Goal: Feedback & Contribution: Leave review/rating

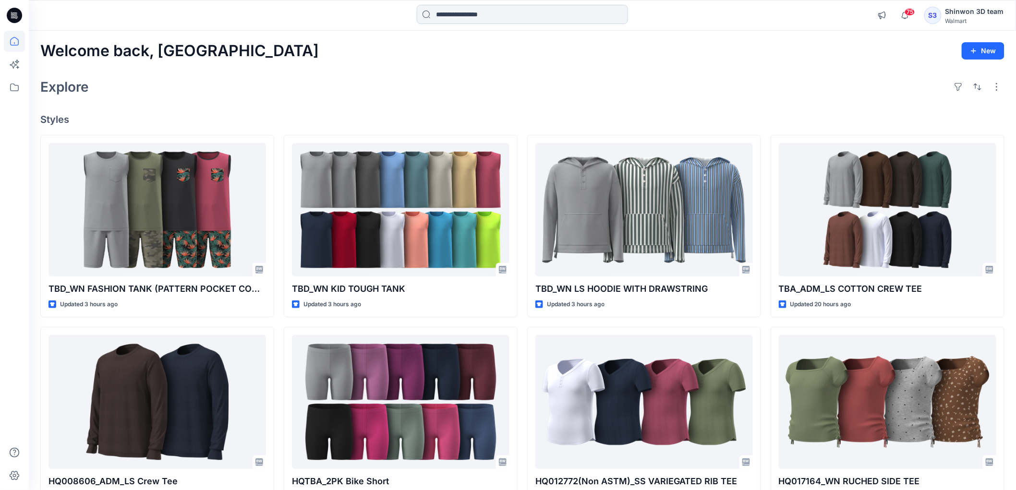
click at [444, 12] on input at bounding box center [522, 14] width 211 height 19
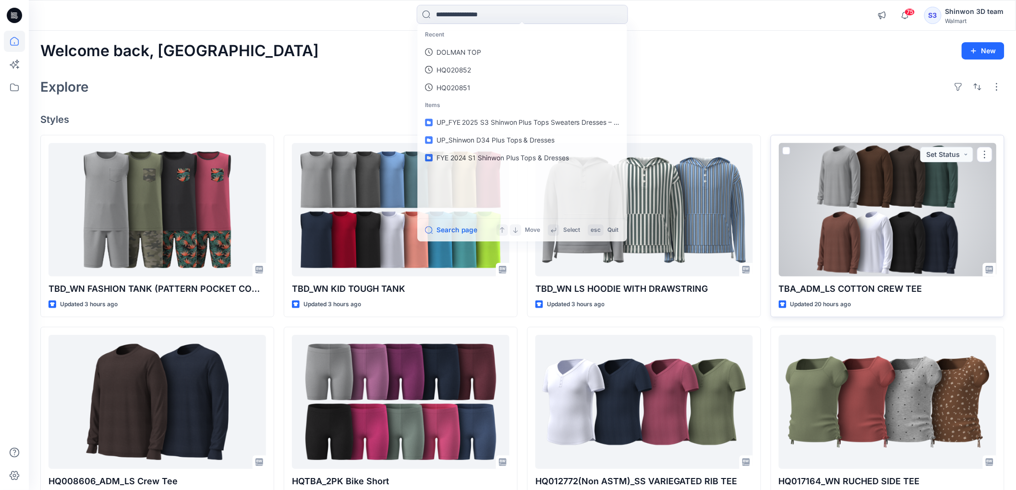
click at [884, 243] on div at bounding box center [888, 210] width 218 height 134
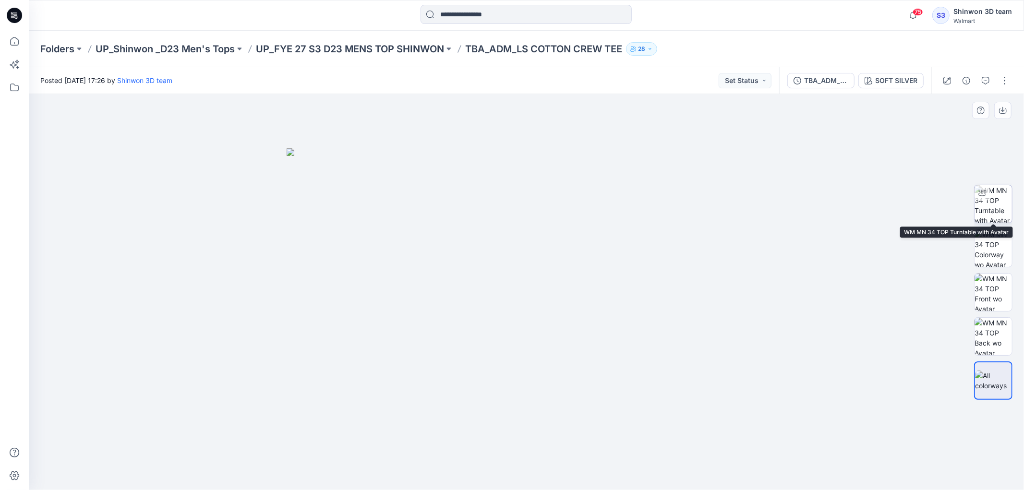
click at [990, 212] on img at bounding box center [993, 203] width 37 height 37
drag, startPoint x: 654, startPoint y: 463, endPoint x: 391, endPoint y: 471, distance: 262.8
click at [391, 471] on icon at bounding box center [528, 462] width 291 height 36
drag, startPoint x: 607, startPoint y: 466, endPoint x: 416, endPoint y: 467, distance: 190.7
click at [416, 467] on icon at bounding box center [528, 462] width 291 height 36
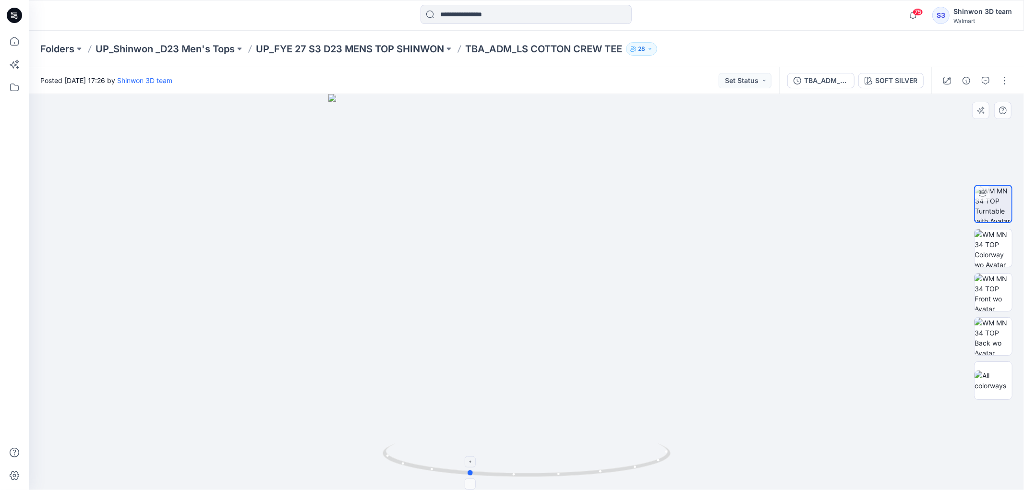
drag, startPoint x: 553, startPoint y: 473, endPoint x: 418, endPoint y: 468, distance: 134.5
click at [418, 468] on icon at bounding box center [528, 462] width 291 height 36
drag, startPoint x: 425, startPoint y: 470, endPoint x: 390, endPoint y: 467, distance: 34.7
click at [390, 467] on icon at bounding box center [528, 462] width 291 height 36
click at [980, 252] on img at bounding box center [993, 248] width 37 height 37
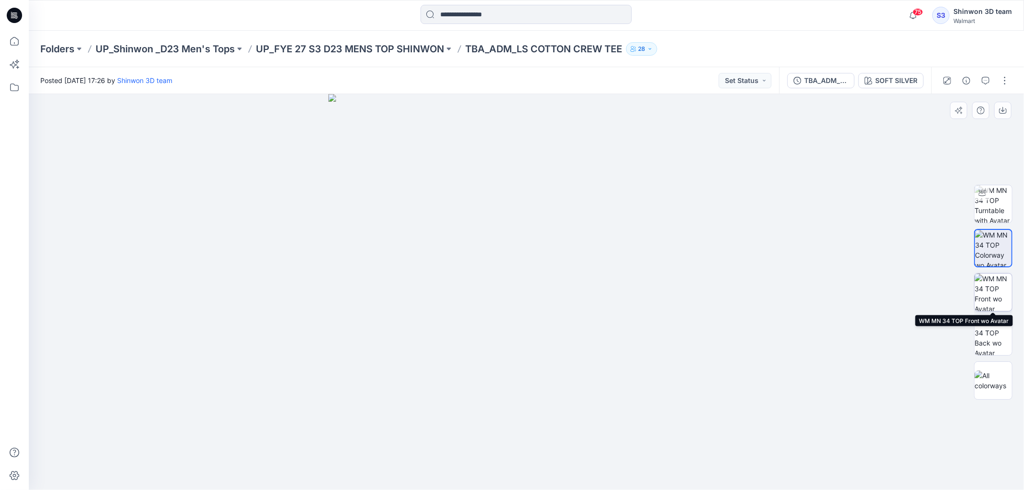
click at [983, 287] on img at bounding box center [993, 292] width 37 height 37
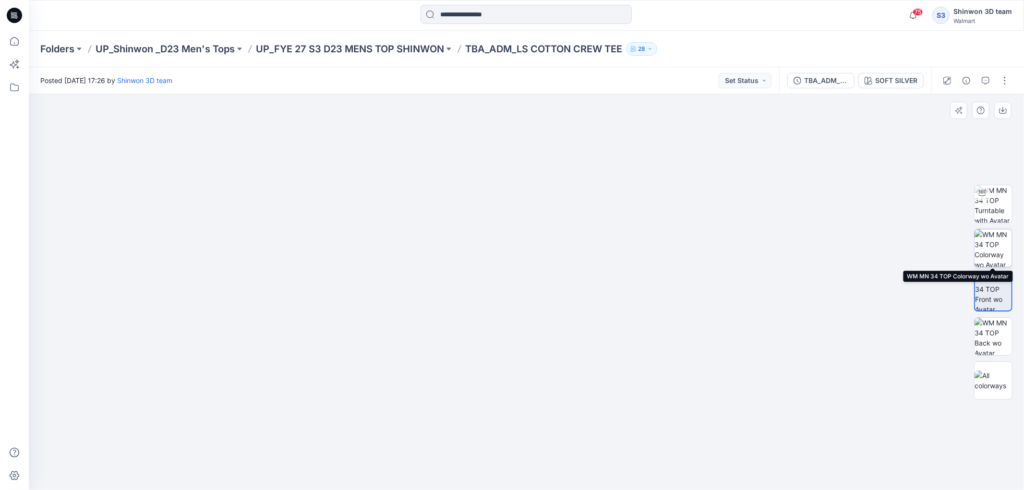
click at [999, 260] on img at bounding box center [993, 248] width 37 height 37
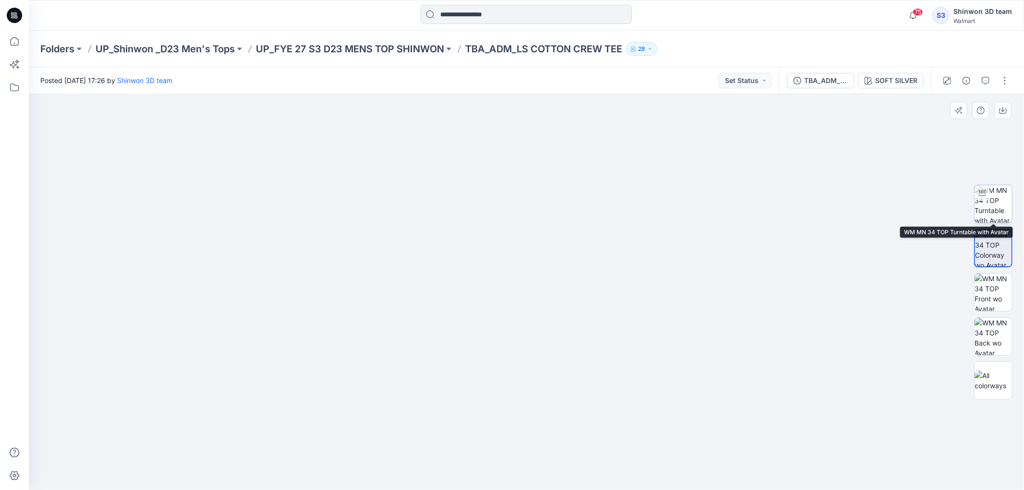
click at [984, 198] on div at bounding box center [982, 192] width 15 height 15
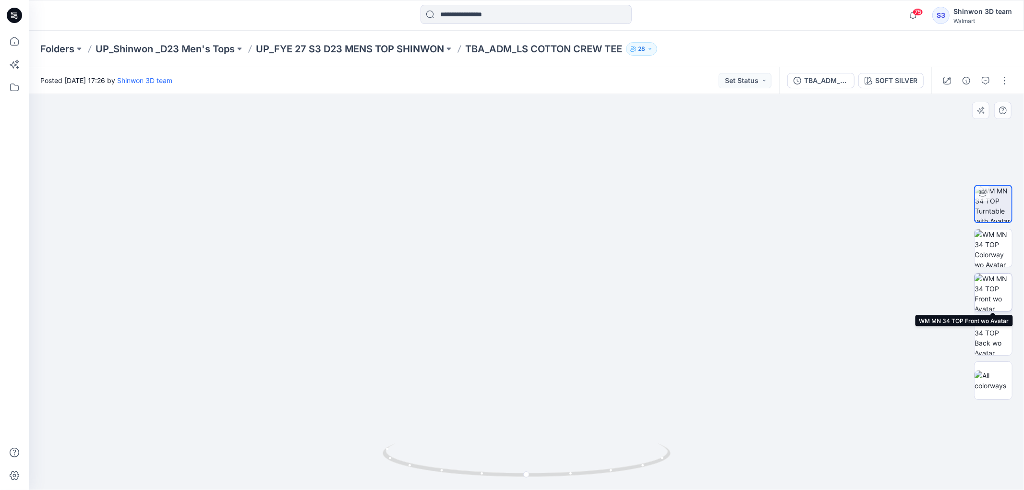
click at [981, 303] on img at bounding box center [993, 292] width 37 height 37
click at [503, 468] on img at bounding box center [527, 271] width 480 height 438
click at [666, 411] on img at bounding box center [527, 271] width 480 height 438
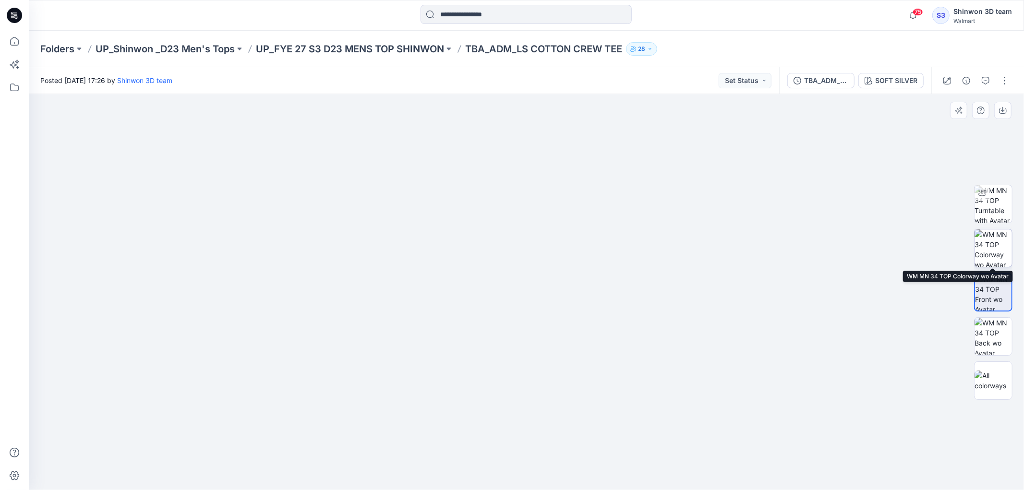
click at [1009, 253] on img at bounding box center [993, 248] width 37 height 37
click at [718, 325] on img at bounding box center [527, 271] width 480 height 438
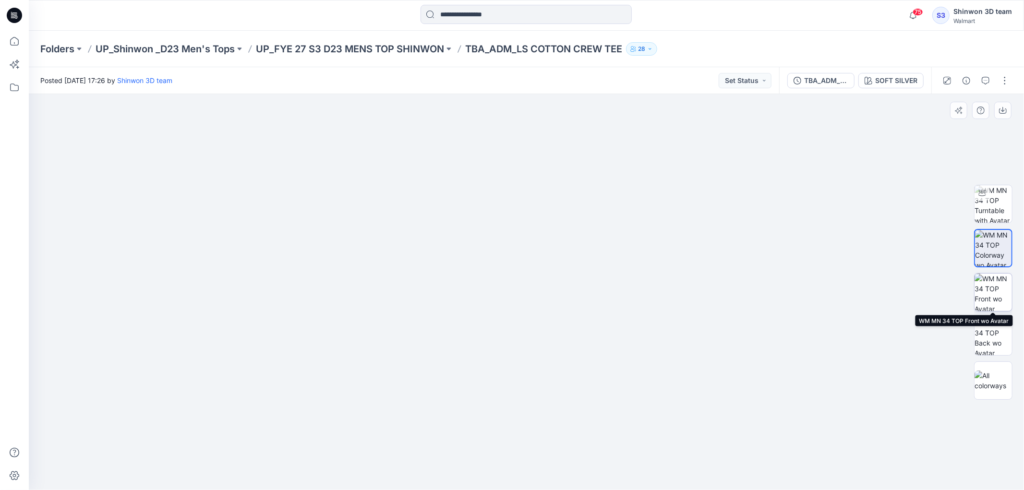
click at [995, 296] on img at bounding box center [993, 292] width 37 height 37
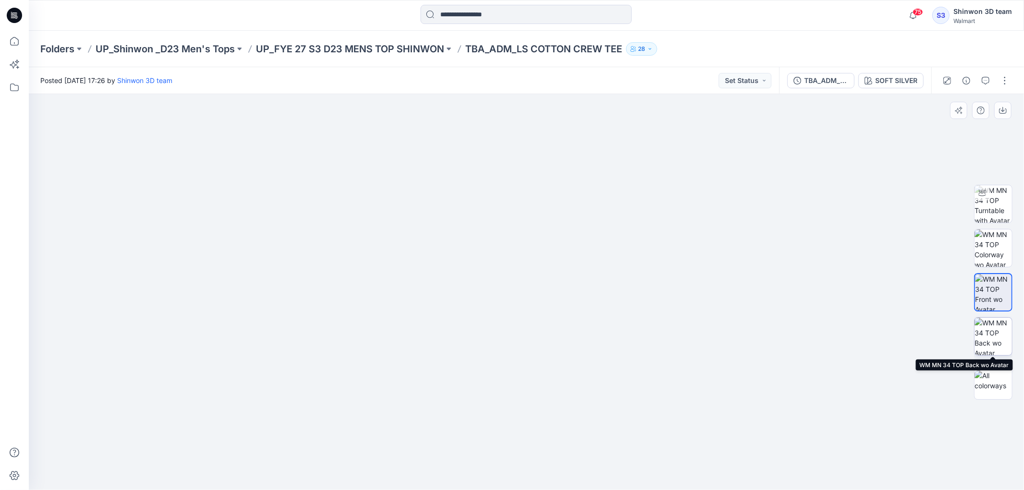
click at [1001, 339] on img at bounding box center [993, 336] width 37 height 37
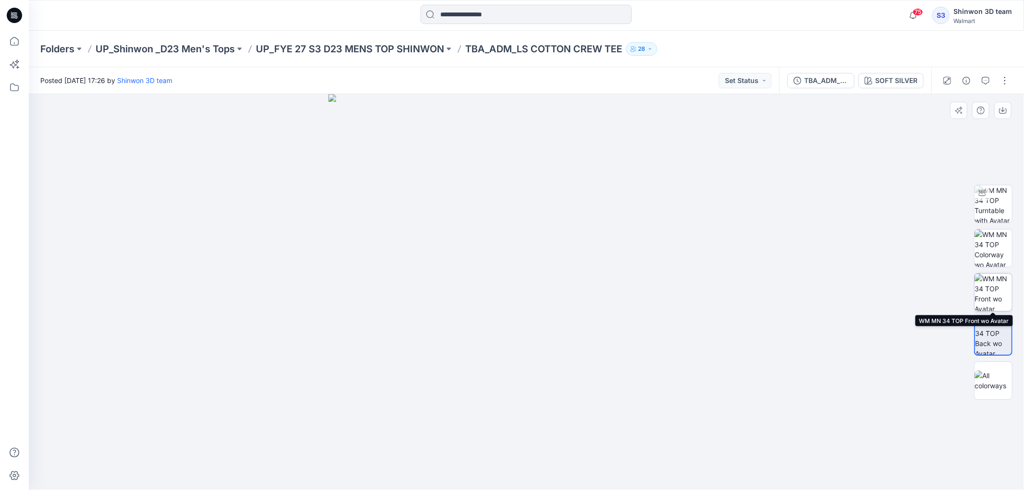
click at [1003, 292] on img at bounding box center [993, 292] width 37 height 37
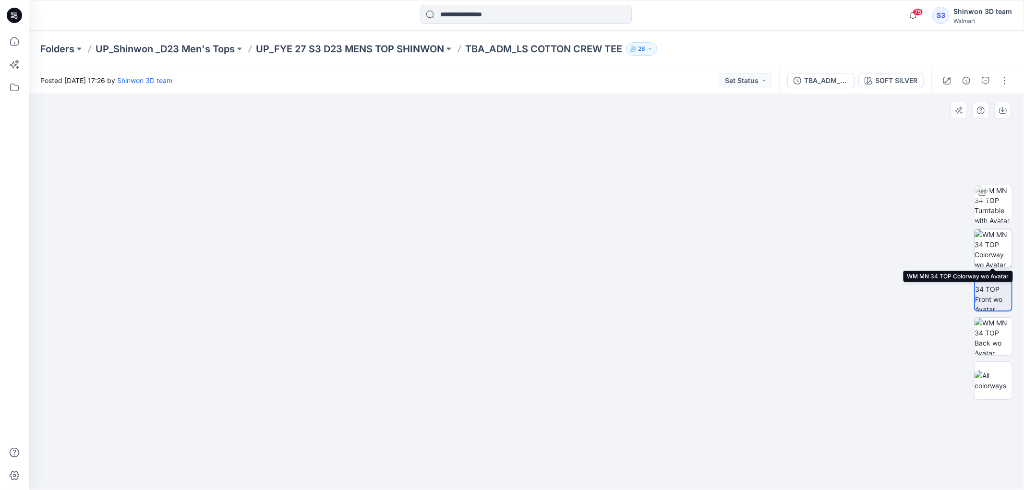
click at [1012, 245] on div at bounding box center [993, 248] width 38 height 38
click at [988, 253] on img at bounding box center [993, 248] width 36 height 36
drag, startPoint x: 500, startPoint y: 442, endPoint x: 630, endPoint y: 432, distance: 130.0
click at [634, 435] on img at bounding box center [527, 268] width 480 height 445
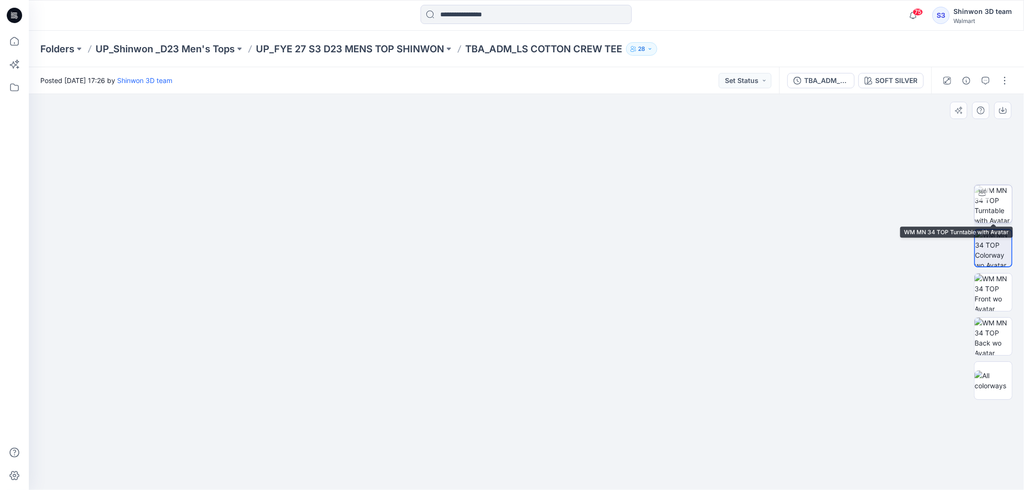
click at [992, 201] on img at bounding box center [993, 203] width 37 height 37
drag, startPoint x: 597, startPoint y: 208, endPoint x: 599, endPoint y: 324, distance: 116.2
click at [599, 324] on img at bounding box center [526, 249] width 808 height 482
drag, startPoint x: 617, startPoint y: 477, endPoint x: 587, endPoint y: 474, distance: 29.9
click at [587, 474] on icon at bounding box center [528, 462] width 291 height 36
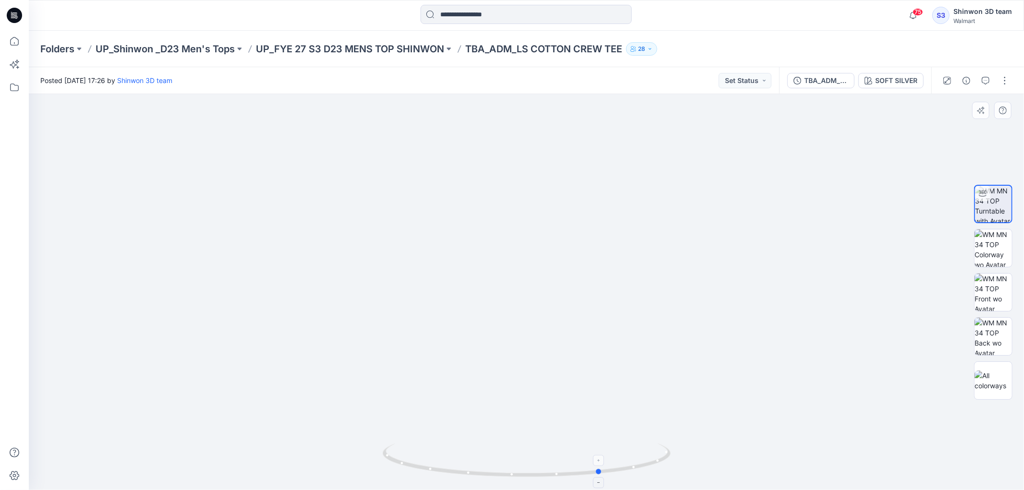
drag, startPoint x: 650, startPoint y: 462, endPoint x: 487, endPoint y: 478, distance: 163.7
click at [487, 478] on icon at bounding box center [528, 462] width 291 height 36
drag, startPoint x: 570, startPoint y: 477, endPoint x: 532, endPoint y: 476, distance: 37.5
click at [532, 476] on icon at bounding box center [528, 462] width 291 height 36
drag, startPoint x: 438, startPoint y: 424, endPoint x: 435, endPoint y: 410, distance: 14.2
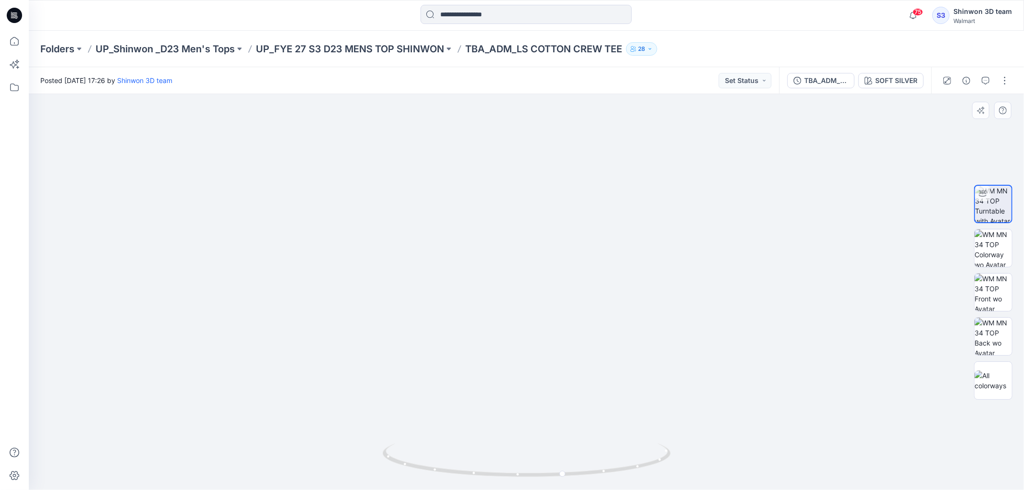
click at [435, 410] on img at bounding box center [526, 247] width 808 height 486
click at [984, 78] on icon "button" at bounding box center [986, 81] width 8 height 8
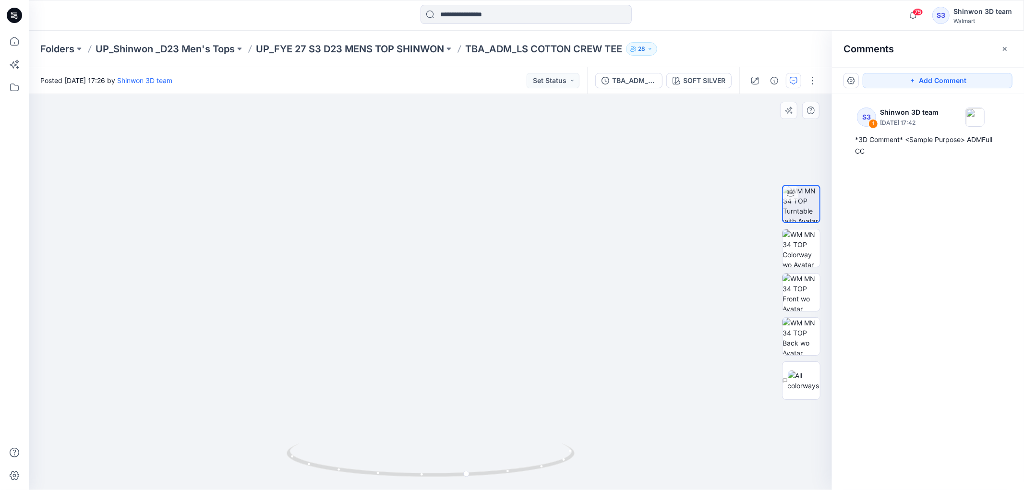
click at [624, 166] on img at bounding box center [430, 240] width 808 height 500
click at [962, 77] on button "Add Comment" at bounding box center [938, 80] width 150 height 15
click at [582, 176] on div "2" at bounding box center [430, 292] width 803 height 396
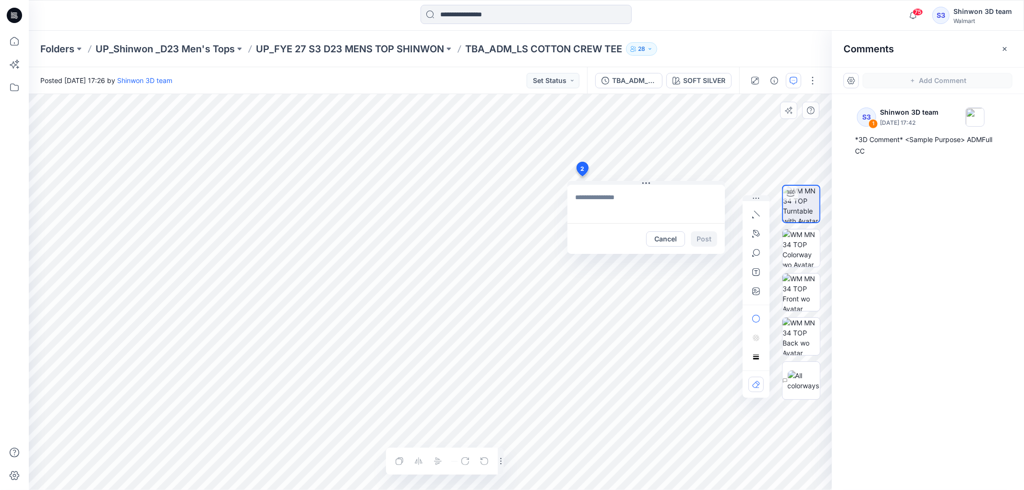
click at [634, 205] on textarea at bounding box center [647, 204] width 158 height 38
type textarea "**********"
click at [701, 236] on button "Post" at bounding box center [704, 238] width 26 height 15
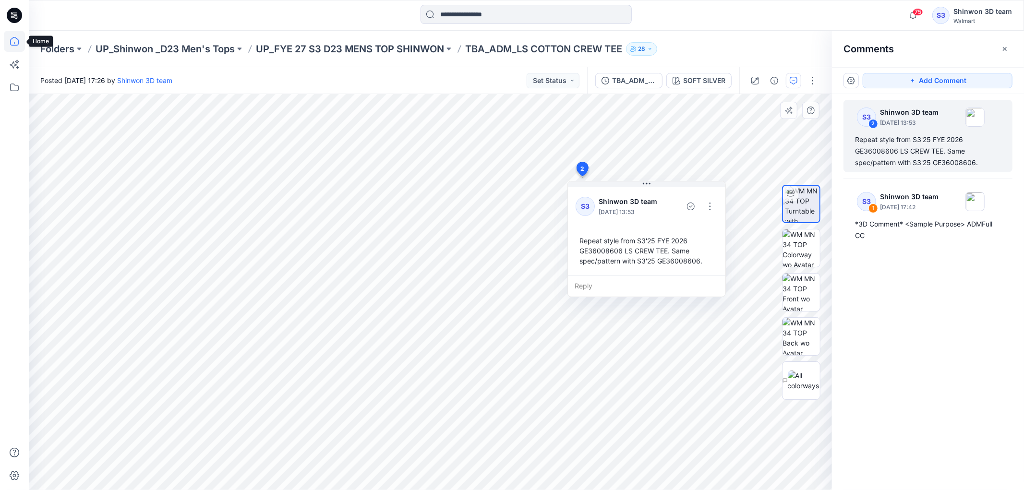
click at [14, 42] on icon at bounding box center [14, 41] width 9 height 9
